Goal: Task Accomplishment & Management: Use online tool/utility

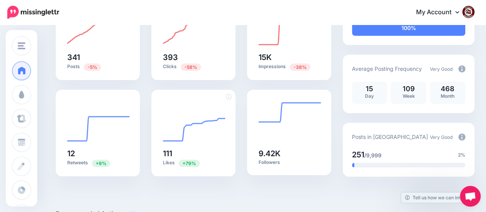
scroll to position [115, 0]
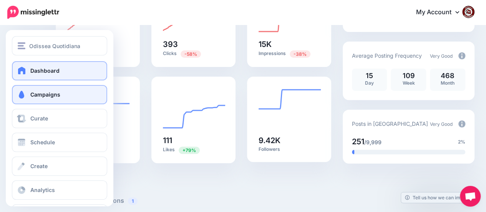
click at [45, 97] on span "Campaigns" at bounding box center [45, 94] width 30 height 7
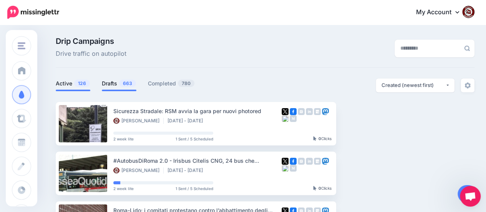
click at [120, 81] on span "663" at bounding box center [127, 82] width 17 height 7
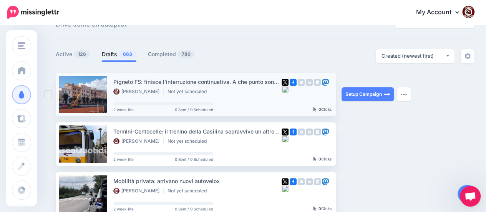
scroll to position [38, 0]
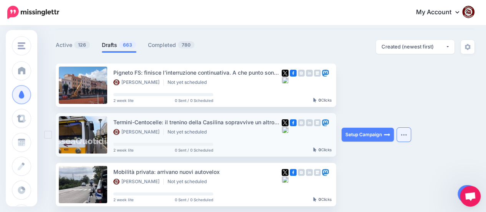
click at [402, 135] on img "button" at bounding box center [403, 134] width 6 height 2
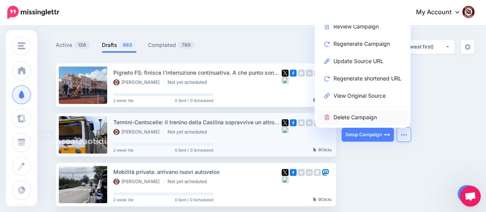
click at [363, 115] on link "Delete Campaign" at bounding box center [361, 116] width 89 height 15
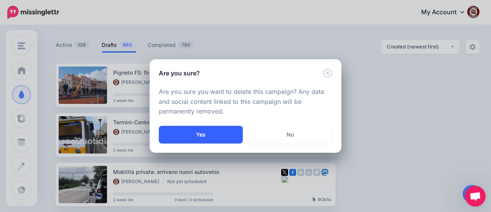
click at [205, 133] on button "Yes" at bounding box center [201, 135] width 84 height 18
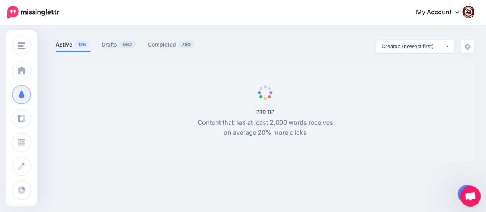
scroll to position [39, 0]
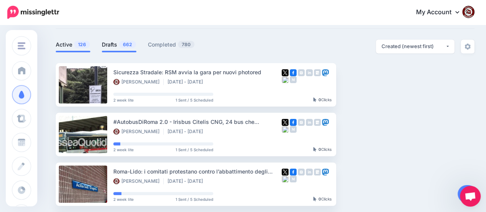
click at [121, 43] on span "662" at bounding box center [127, 44] width 17 height 7
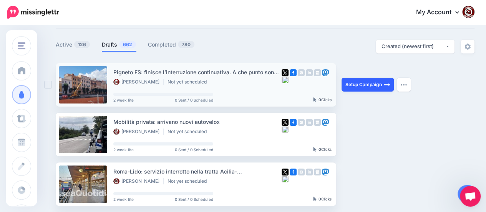
click at [367, 84] on link "Setup Campaign" at bounding box center [367, 85] width 52 height 14
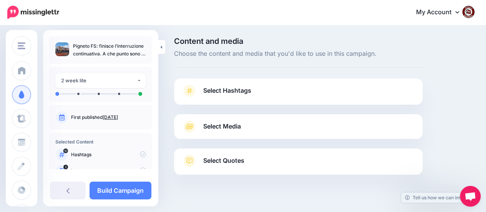
click at [232, 88] on span "Select Hashtags" at bounding box center [227, 90] width 48 height 10
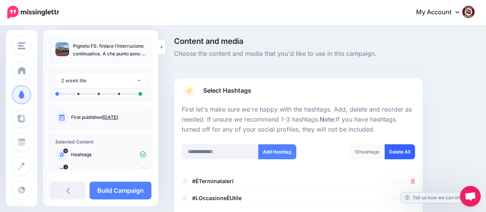
click at [399, 152] on link "Delete All" at bounding box center [399, 151] width 30 height 15
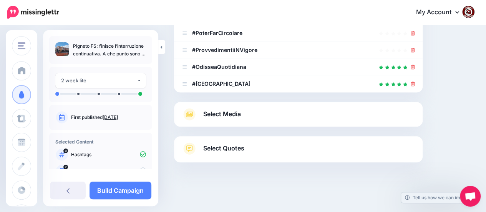
click at [226, 112] on span "Select Media" at bounding box center [222, 114] width 38 height 10
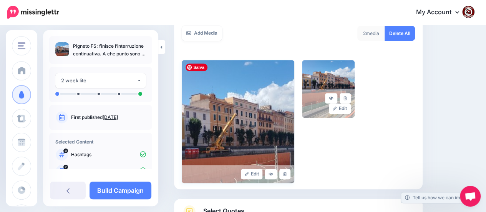
scroll to position [213, 0]
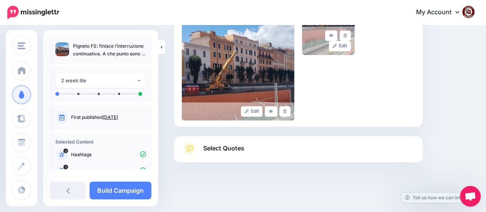
click at [227, 146] on span "Select Quotes" at bounding box center [223, 148] width 41 height 10
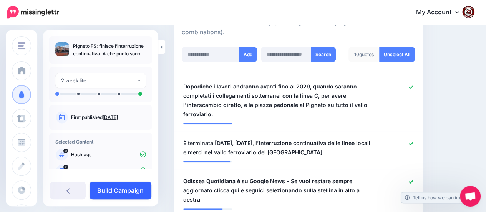
click at [119, 192] on link "Build Campaign" at bounding box center [120, 190] width 62 height 18
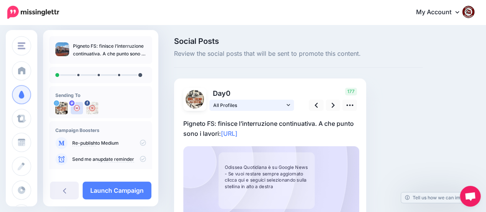
click at [250, 104] on span "All Profiles" at bounding box center [248, 105] width 71 height 8
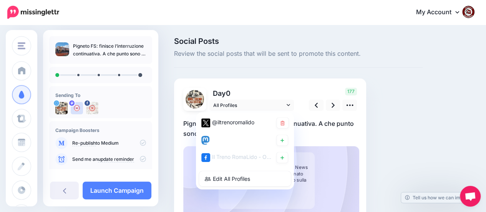
click at [269, 89] on p "Day 0" at bounding box center [252, 93] width 86 height 11
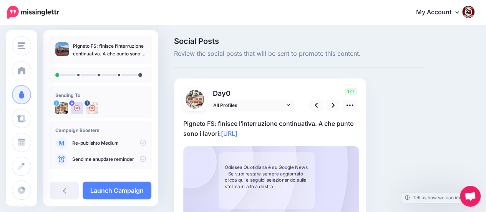
click at [288, 132] on p "Pigneto FS: finisce l’interruzione continuativa. A che punto sono i lavori: htt…" at bounding box center [270, 128] width 174 height 20
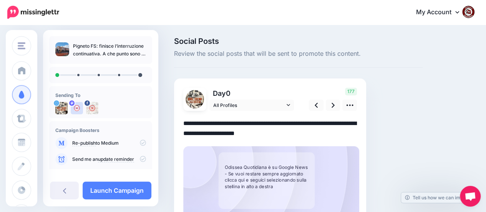
drag, startPoint x: 284, startPoint y: 132, endPoint x: 184, endPoint y: 122, distance: 100.8
click at [184, 122] on textarea "**********" at bounding box center [270, 128] width 174 height 20
paste textarea "**********"
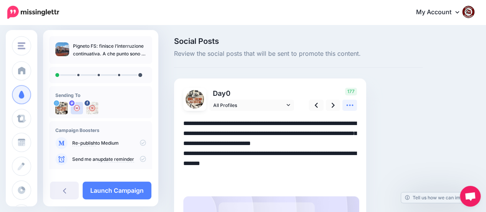
click at [349, 106] on icon at bounding box center [349, 105] width 8 height 8
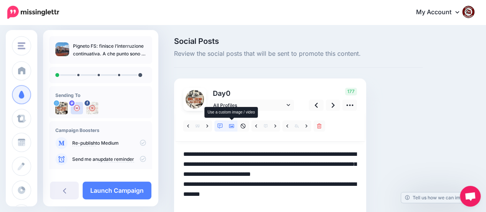
click at [232, 126] on icon at bounding box center [231, 126] width 5 height 4
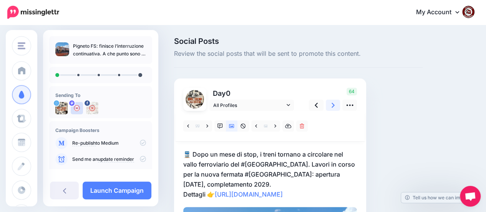
click at [330, 106] on link at bounding box center [333, 104] width 15 height 11
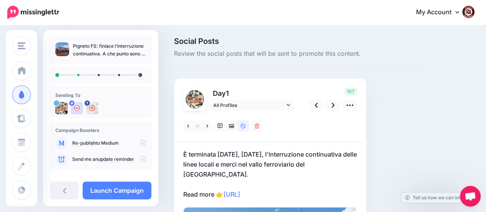
click at [286, 192] on p "È terminata ieri, domenica 7 settembre, l'interruzione continuativa delle linee…" at bounding box center [270, 174] width 174 height 50
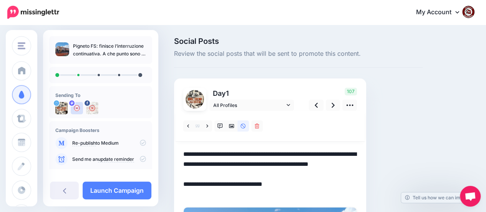
drag, startPoint x: 286, startPoint y: 193, endPoint x: 179, endPoint y: 151, distance: 114.5
click at [179, 151] on div "Day 1 All Profiles" at bounding box center [270, 207] width 192 height 258
paste textarea "**********"
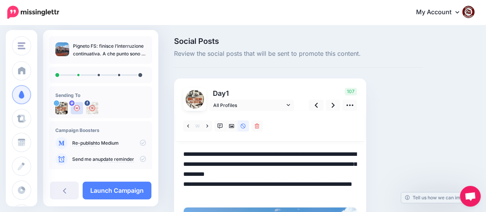
click at [324, 174] on textarea "**********" at bounding box center [270, 174] width 174 height 50
click at [331, 106] on icon at bounding box center [332, 105] width 3 height 8
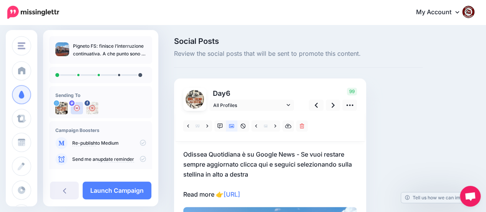
click at [290, 190] on p "Odissea Quotidiana è su Google News - Se vuoi restare sempre aggiornato clicca …" at bounding box center [270, 174] width 174 height 50
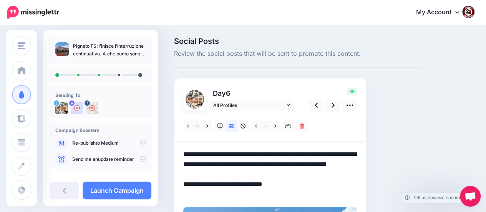
drag, startPoint x: 286, startPoint y: 196, endPoint x: 174, endPoint y: 156, distance: 119.3
click at [174, 156] on div "Day 6 All Profiles" at bounding box center [270, 192] width 192 height 228
paste textarea "**********"
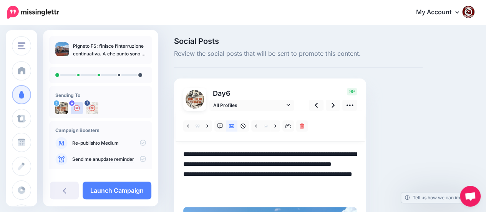
click at [281, 175] on textarea "**********" at bounding box center [270, 174] width 174 height 50
click at [333, 103] on icon at bounding box center [332, 105] width 3 height 8
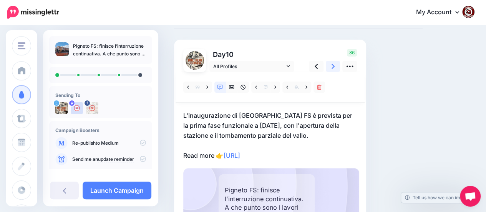
scroll to position [77, 0]
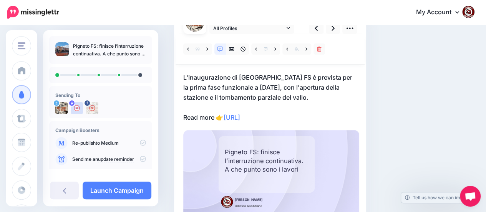
click at [285, 116] on p "L'inaugurazione di Pigneto FS è prevista per la prima fase funzionale a giugno …" at bounding box center [270, 97] width 174 height 50
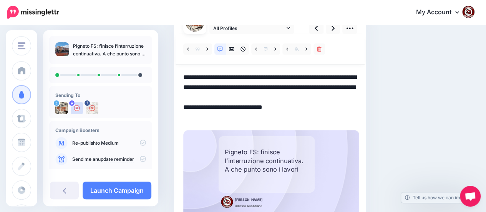
drag, startPoint x: 285, startPoint y: 116, endPoint x: 175, endPoint y: 75, distance: 117.6
click at [175, 75] on div "Day 10 All Profiles" at bounding box center [270, 114] width 192 height 225
paste textarea "**********"
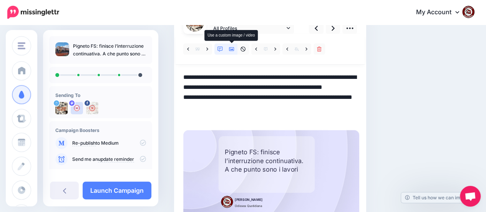
click at [232, 47] on icon at bounding box center [231, 48] width 5 height 5
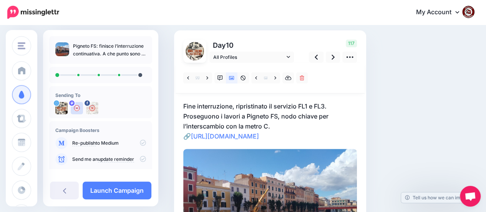
scroll to position [38, 0]
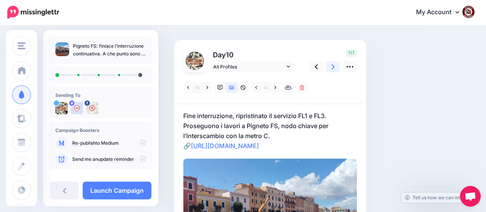
click at [333, 65] on icon at bounding box center [332, 67] width 3 height 8
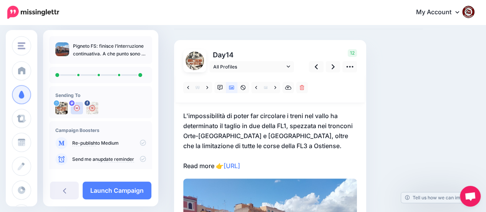
click at [297, 169] on p "L'impossibilità di poter far circolare i treni nel vallo ha determinato il tagl…" at bounding box center [270, 141] width 174 height 60
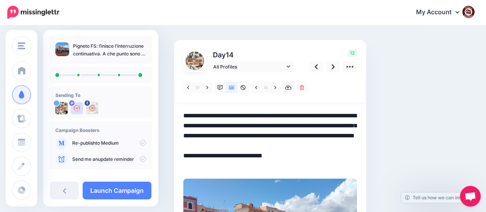
scroll to position [0, 0]
drag, startPoint x: 284, startPoint y: 165, endPoint x: 171, endPoint y: 111, distance: 126.0
click at [171, 111] on div "Social Posts Review the social posts that will be sent to promote this content.…" at bounding box center [298, 150] width 260 height 302
paste textarea "**********"
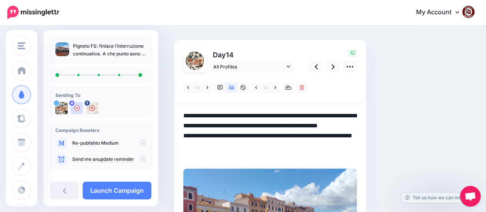
click at [297, 133] on textarea "**********" at bounding box center [270, 136] width 174 height 50
type textarea "**********"
click at [330, 66] on link at bounding box center [333, 66] width 15 height 11
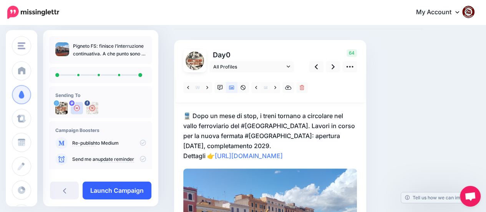
click at [122, 188] on link "Launch Campaign" at bounding box center [117, 190] width 69 height 18
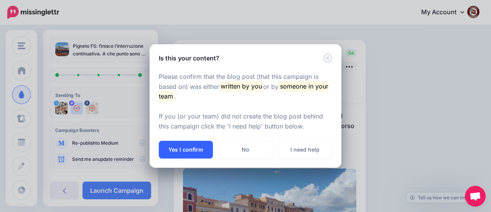
click at [190, 145] on button "Yes I confirm" at bounding box center [186, 149] width 54 height 18
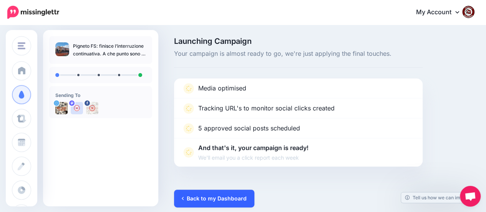
click at [213, 194] on link "Back to my Dashboard" at bounding box center [214, 198] width 80 height 18
